Goal: Navigation & Orientation: Understand site structure

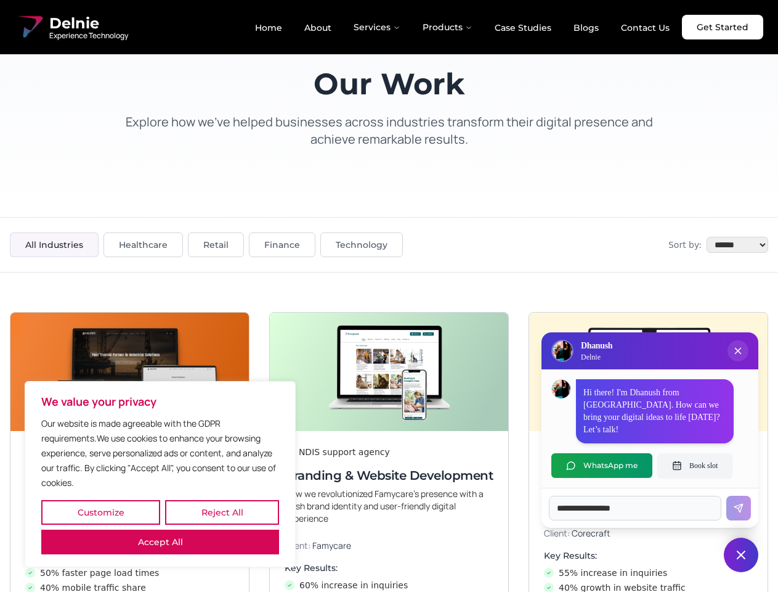
click at [100, 512] on button "Customize" at bounding box center [100, 512] width 119 height 25
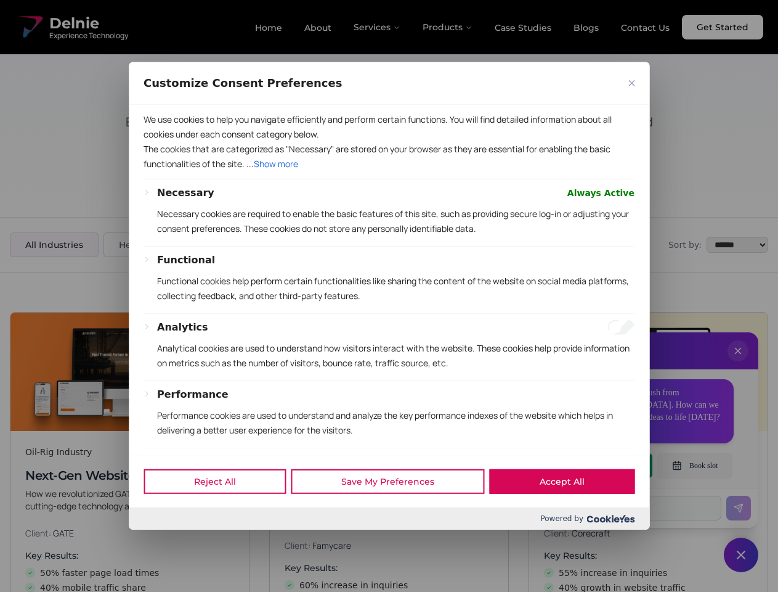
click at [222, 512] on div at bounding box center [389, 296] width 778 height 592
click at [160, 402] on button "Performance" at bounding box center [192, 394] width 71 height 15
click at [389, 296] on p "Functional cookies help perform certain functionalities like sharing the conten…" at bounding box center [396, 289] width 478 height 30
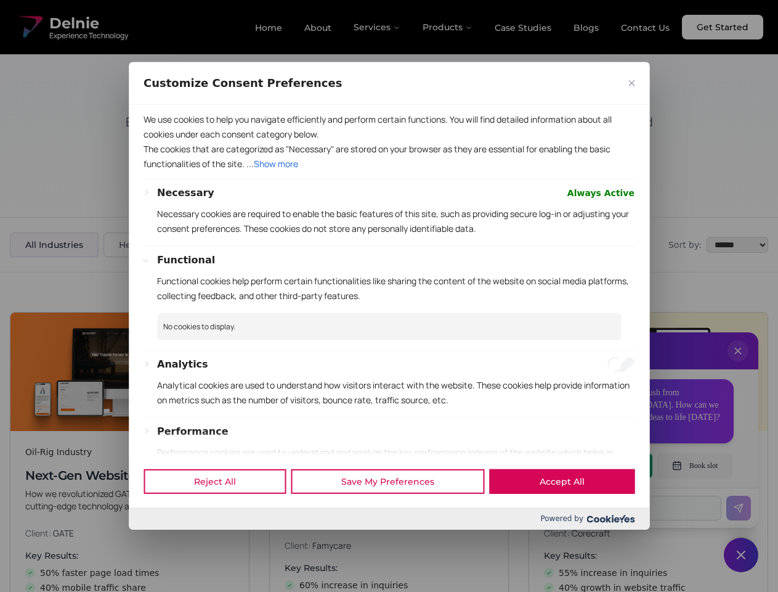
click at [738, 363] on div at bounding box center [389, 296] width 778 height 592
click at [602, 465] on div "Reject All Save My Preferences Accept All" at bounding box center [389, 481] width 521 height 52
click at [695, 465] on div at bounding box center [389, 296] width 778 height 592
click at [741, 555] on div at bounding box center [389, 296] width 778 height 592
click at [378, 27] on div at bounding box center [389, 296] width 778 height 592
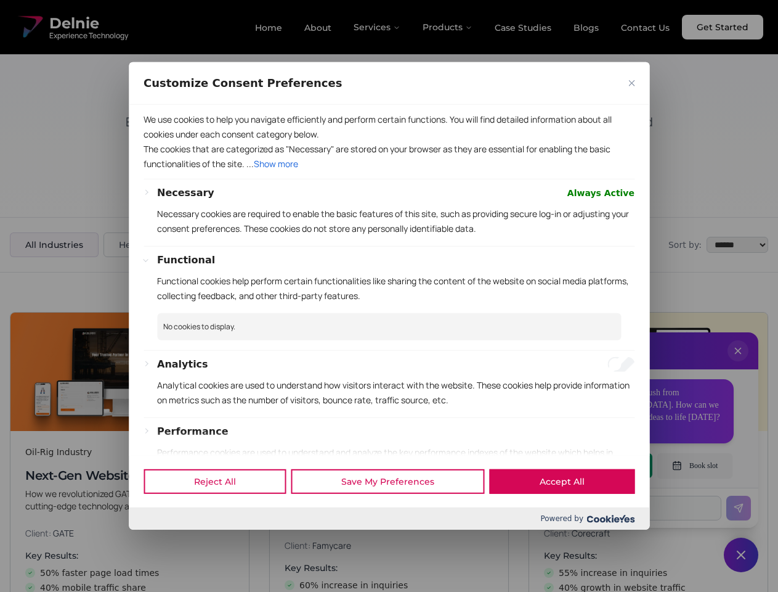
click at [448, 27] on div at bounding box center [389, 296] width 778 height 592
